Goal: Transaction & Acquisition: Obtain resource

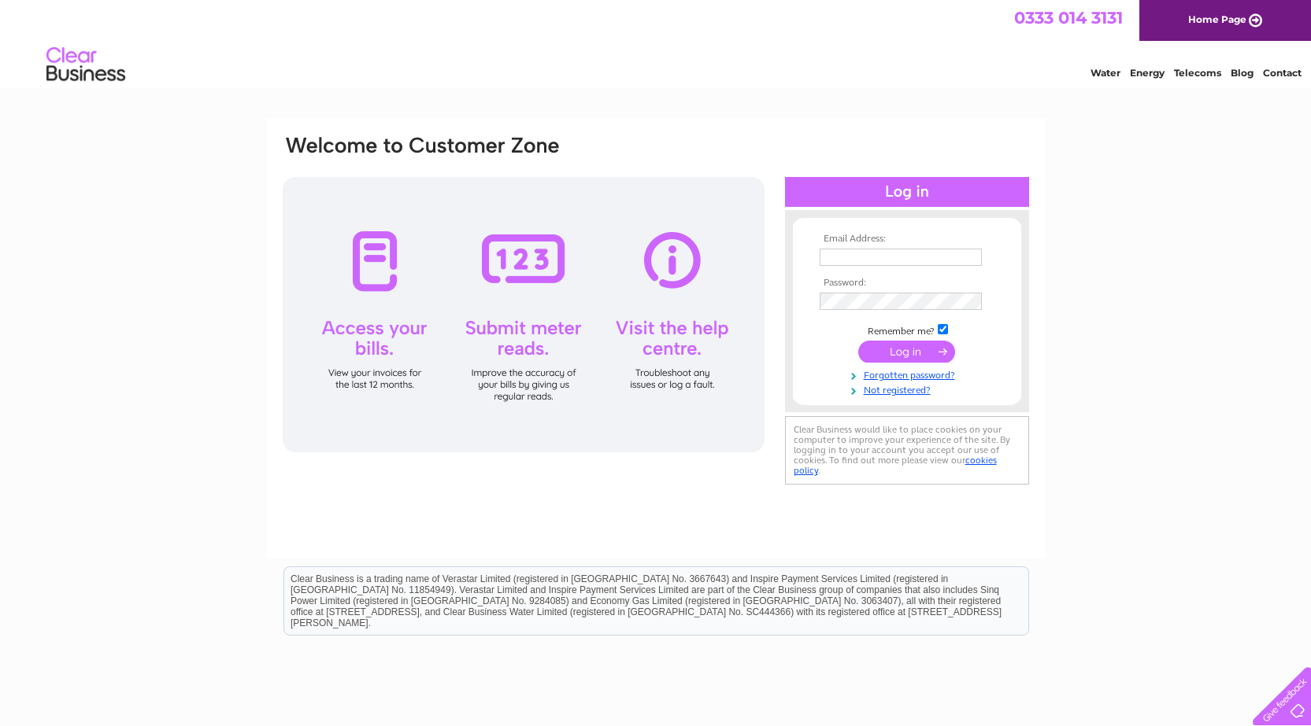
type input "[EMAIL_ADDRESS][DOMAIN_NAME]"
click at [908, 343] on input "submit" at bounding box center [906, 352] width 97 height 22
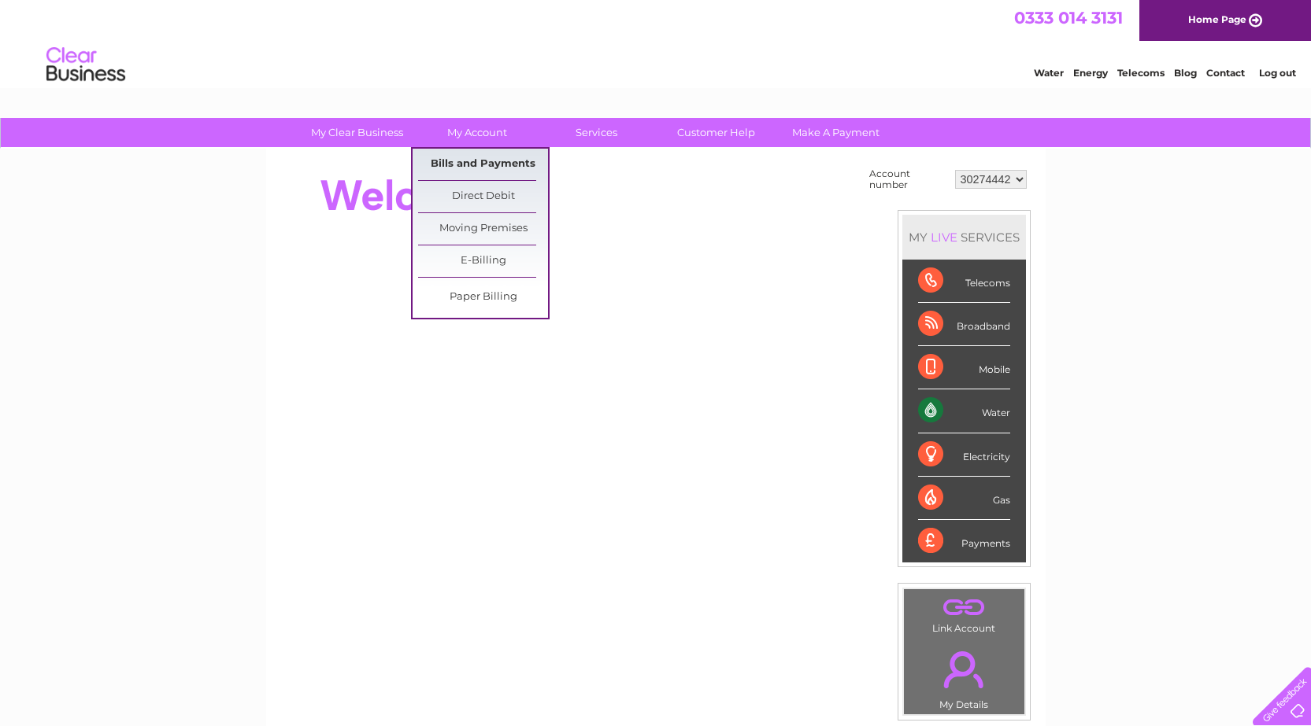
click at [507, 167] on link "Bills and Payments" at bounding box center [483, 164] width 130 height 31
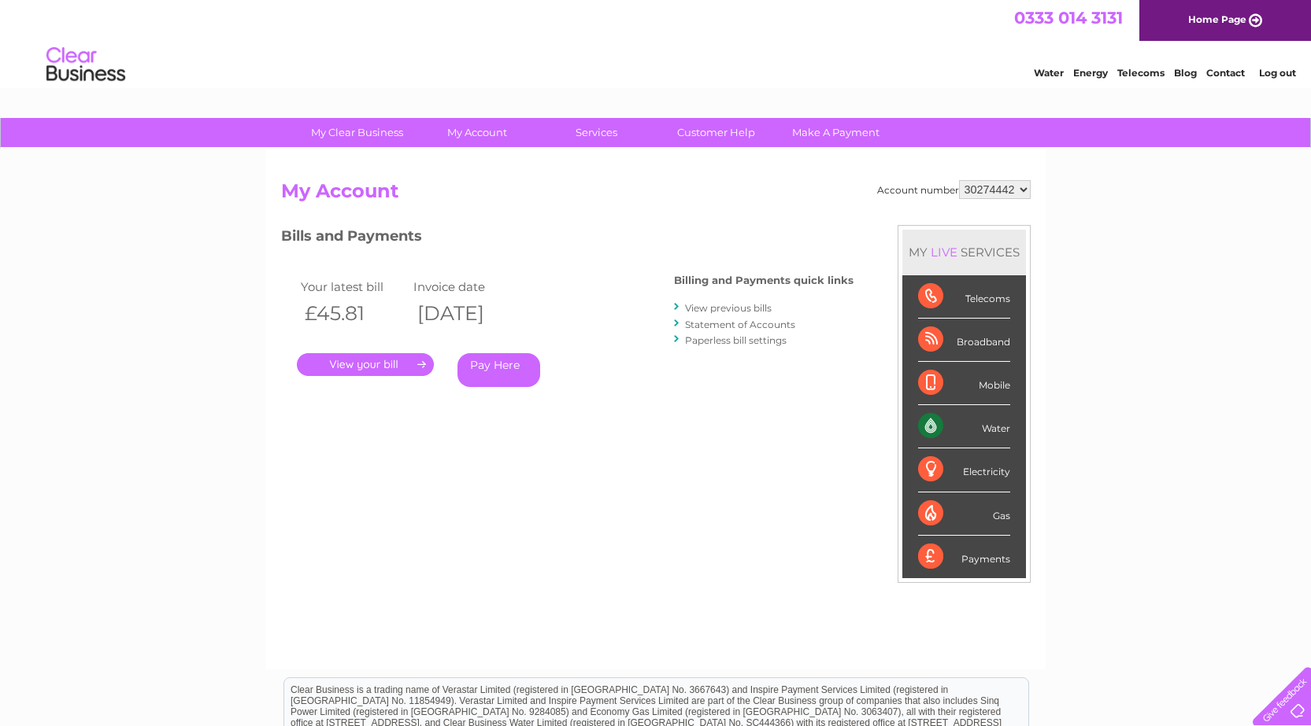
click at [429, 374] on link "." at bounding box center [365, 364] width 137 height 23
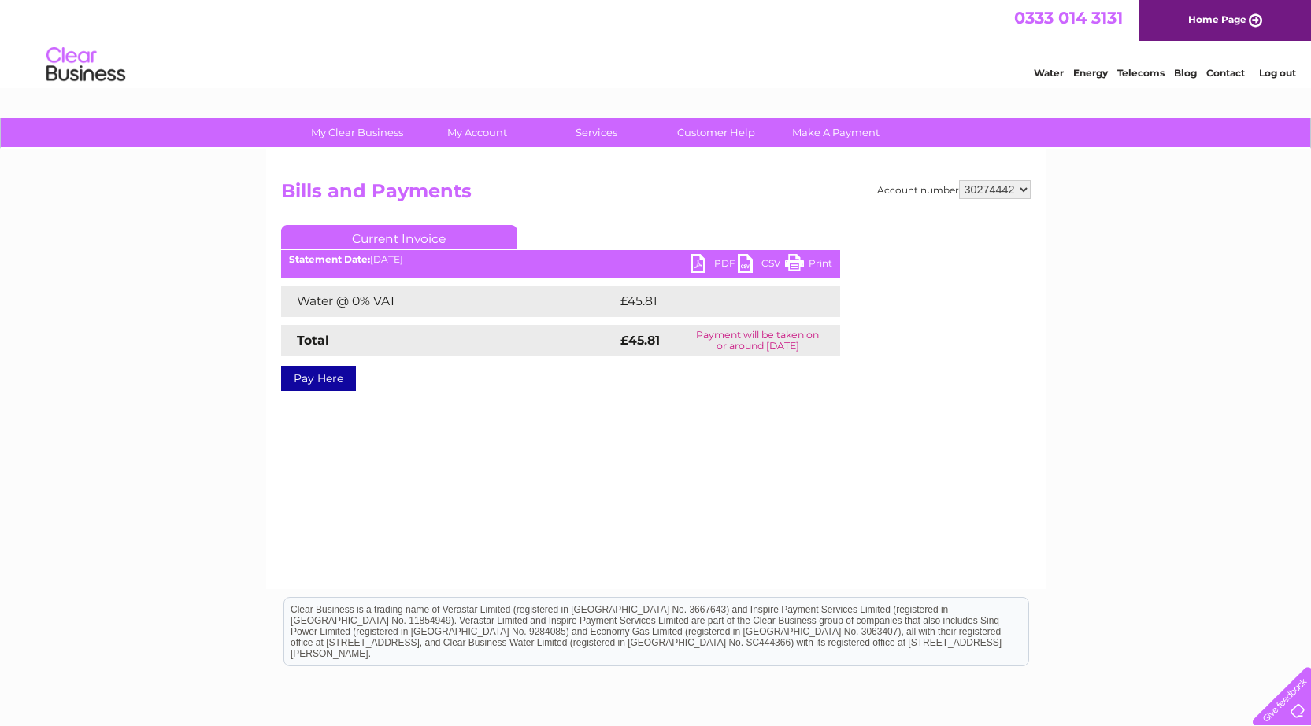
click at [704, 261] on link "PDF" at bounding box center [713, 265] width 47 height 23
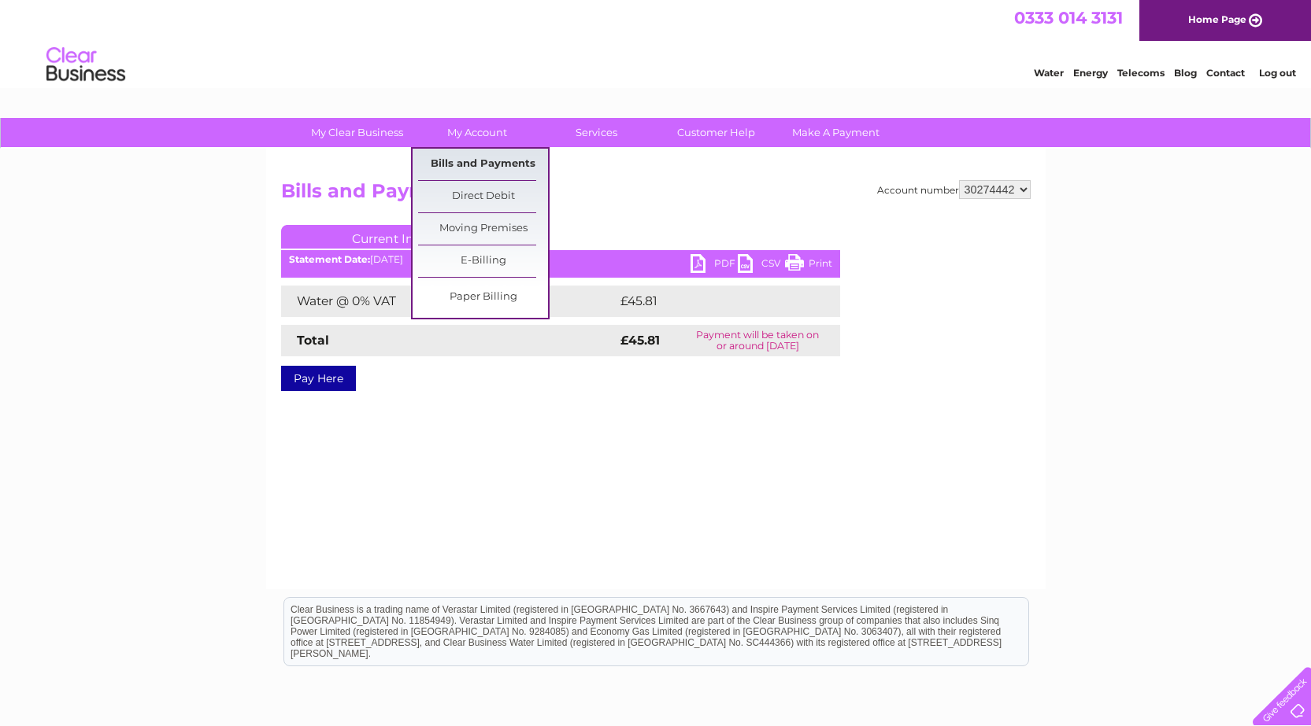
click at [475, 156] on link "Bills and Payments" at bounding box center [483, 164] width 130 height 31
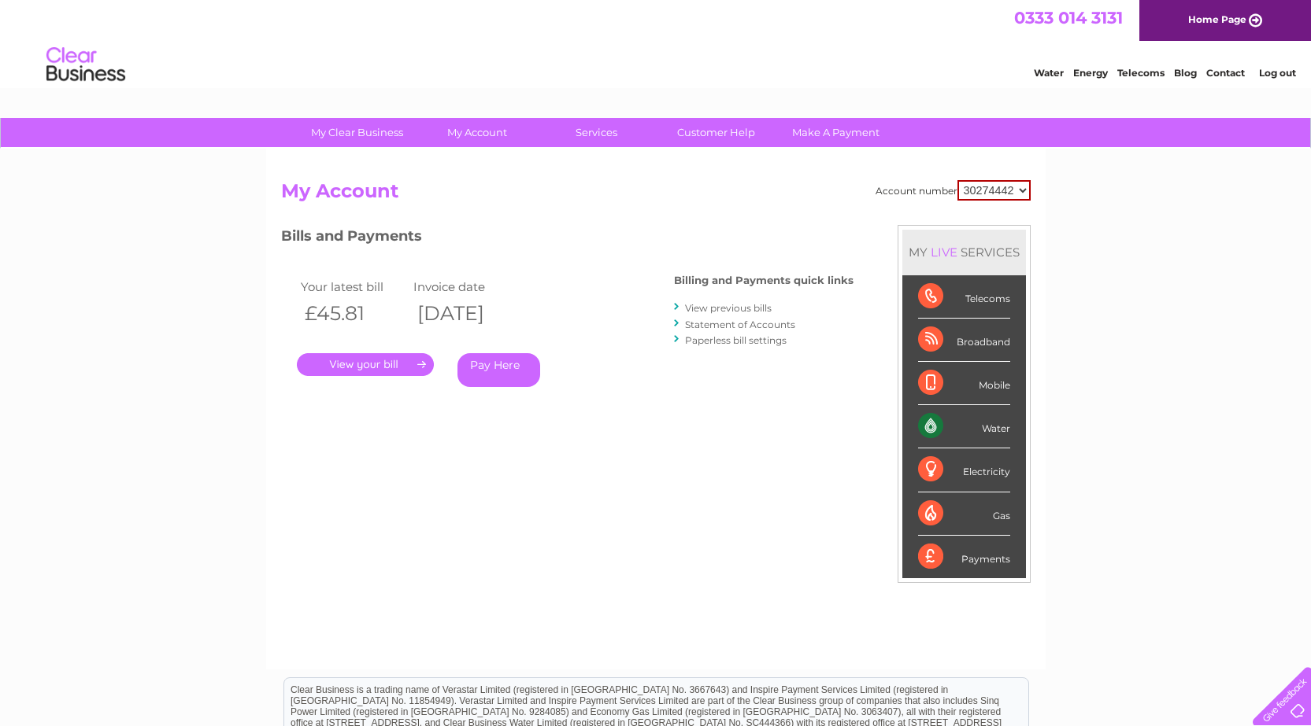
click at [1015, 194] on select "30274442 30275094" at bounding box center [993, 190] width 73 height 20
select select "30275094"
click at [957, 180] on select "30274442 30275094" at bounding box center [993, 190] width 73 height 20
click at [914, 215] on div "Account number 30274442 30275094 My Account MY LIVE SERVICES Telecoms Broadband…" at bounding box center [655, 417] width 749 height 474
click at [365, 366] on link "." at bounding box center [365, 364] width 137 height 23
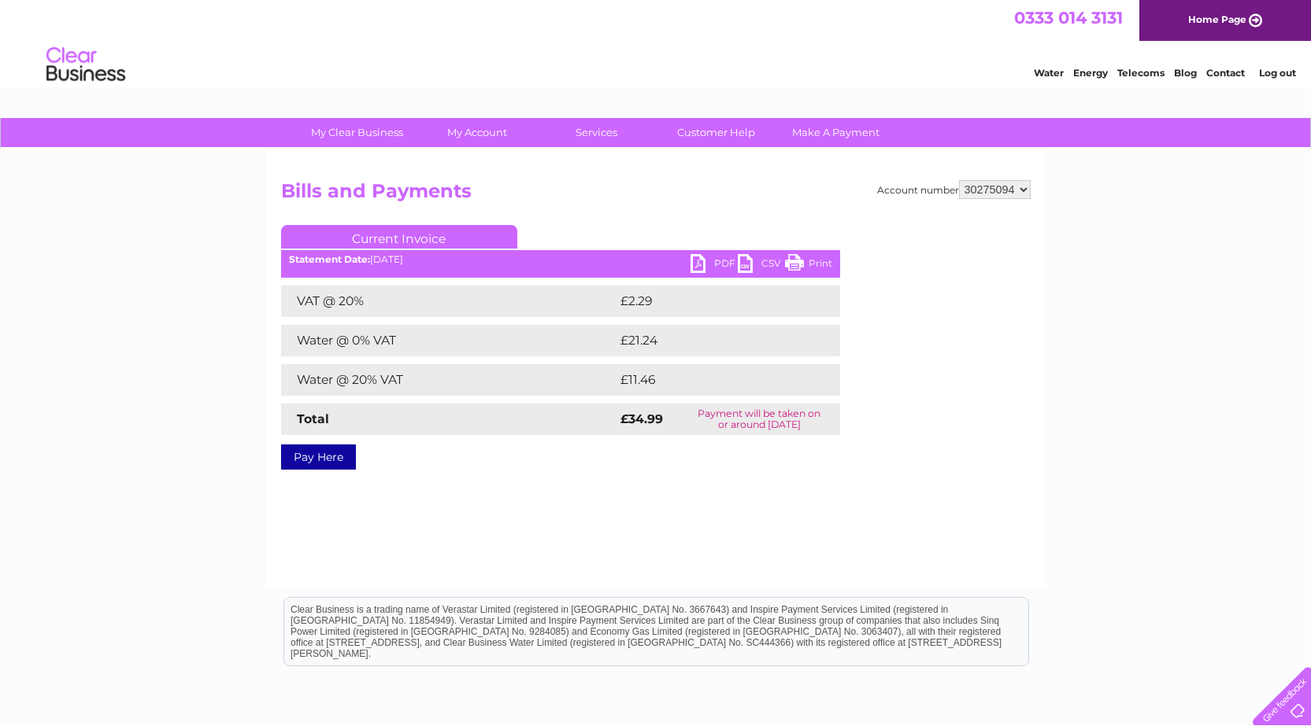
click at [697, 260] on link "PDF" at bounding box center [713, 265] width 47 height 23
